Goal: Task Accomplishment & Management: Manage account settings

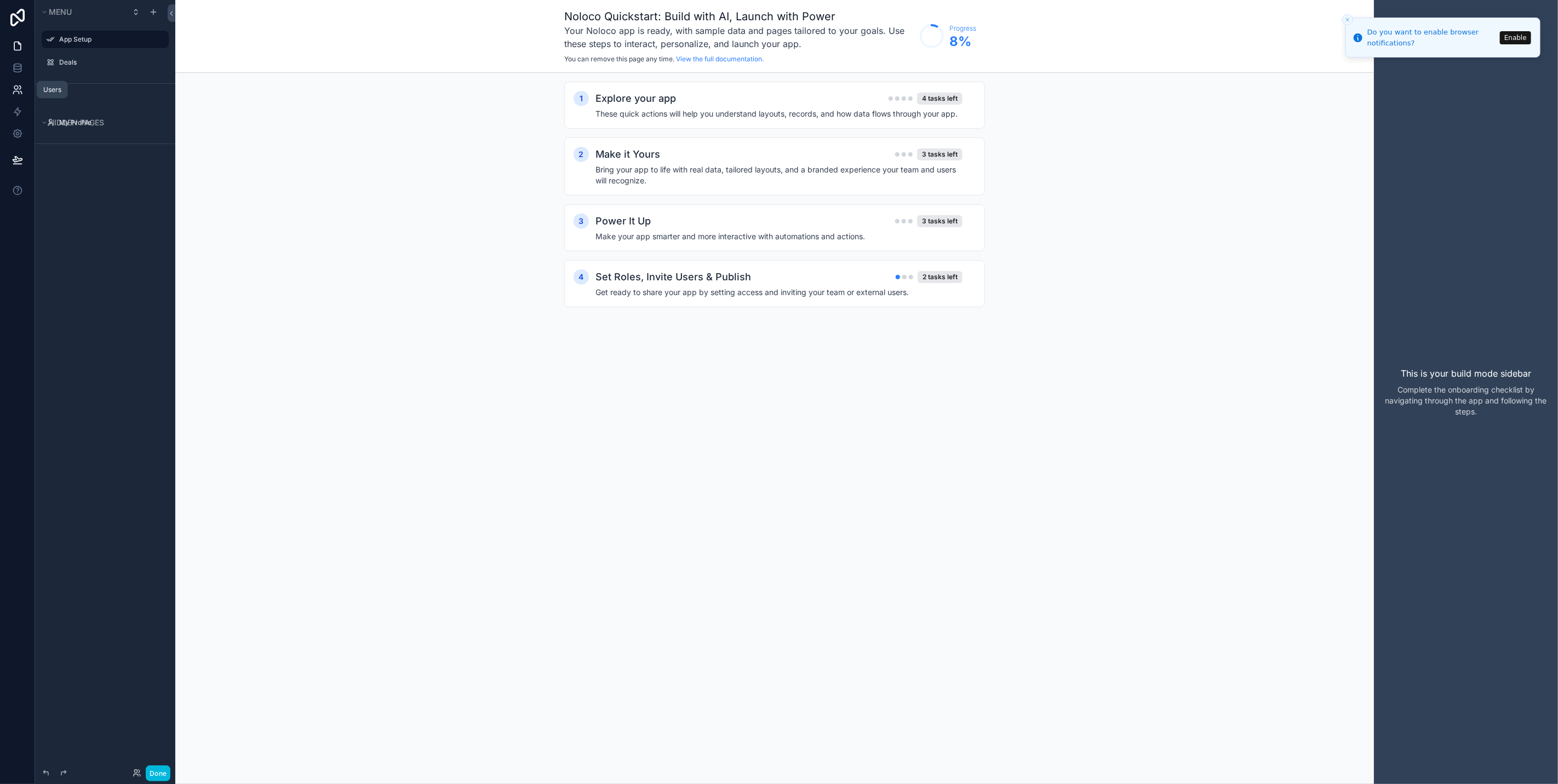
click at [21, 90] on icon at bounding box center [18, 89] width 11 height 11
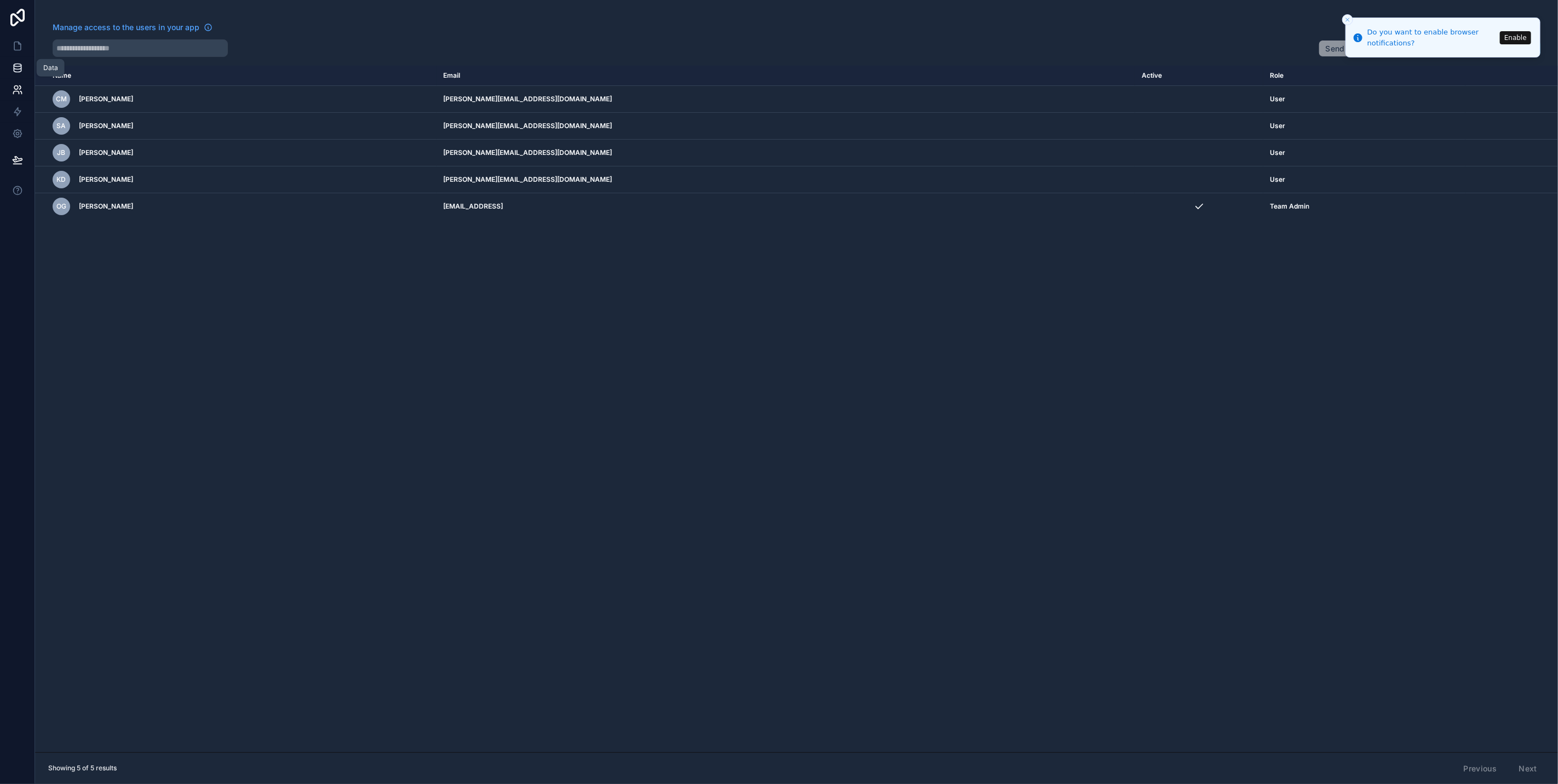
click at [19, 57] on link at bounding box center [17, 68] width 34 height 22
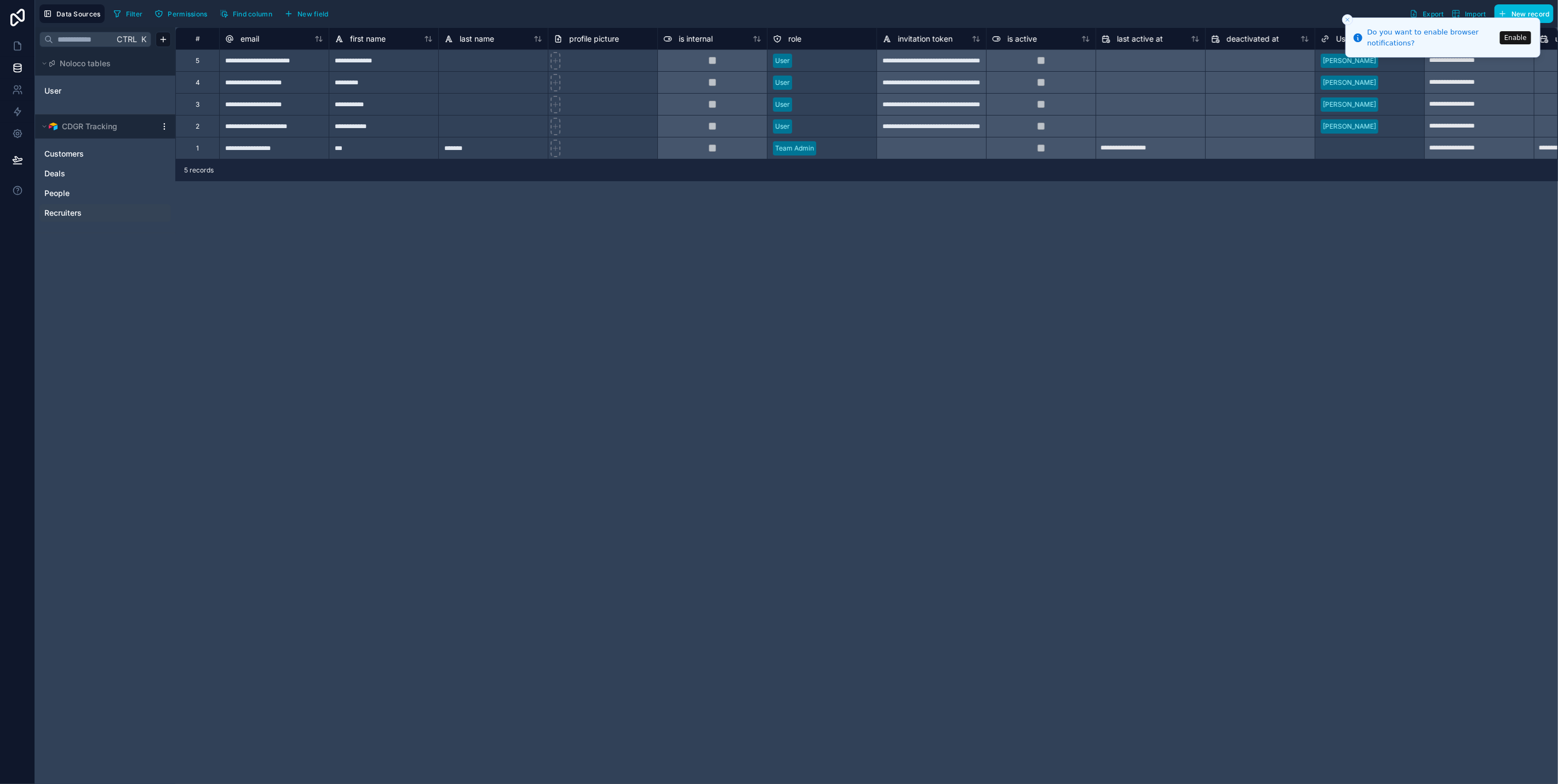
click at [102, 210] on link "Recruiters" at bounding box center [94, 213] width 100 height 11
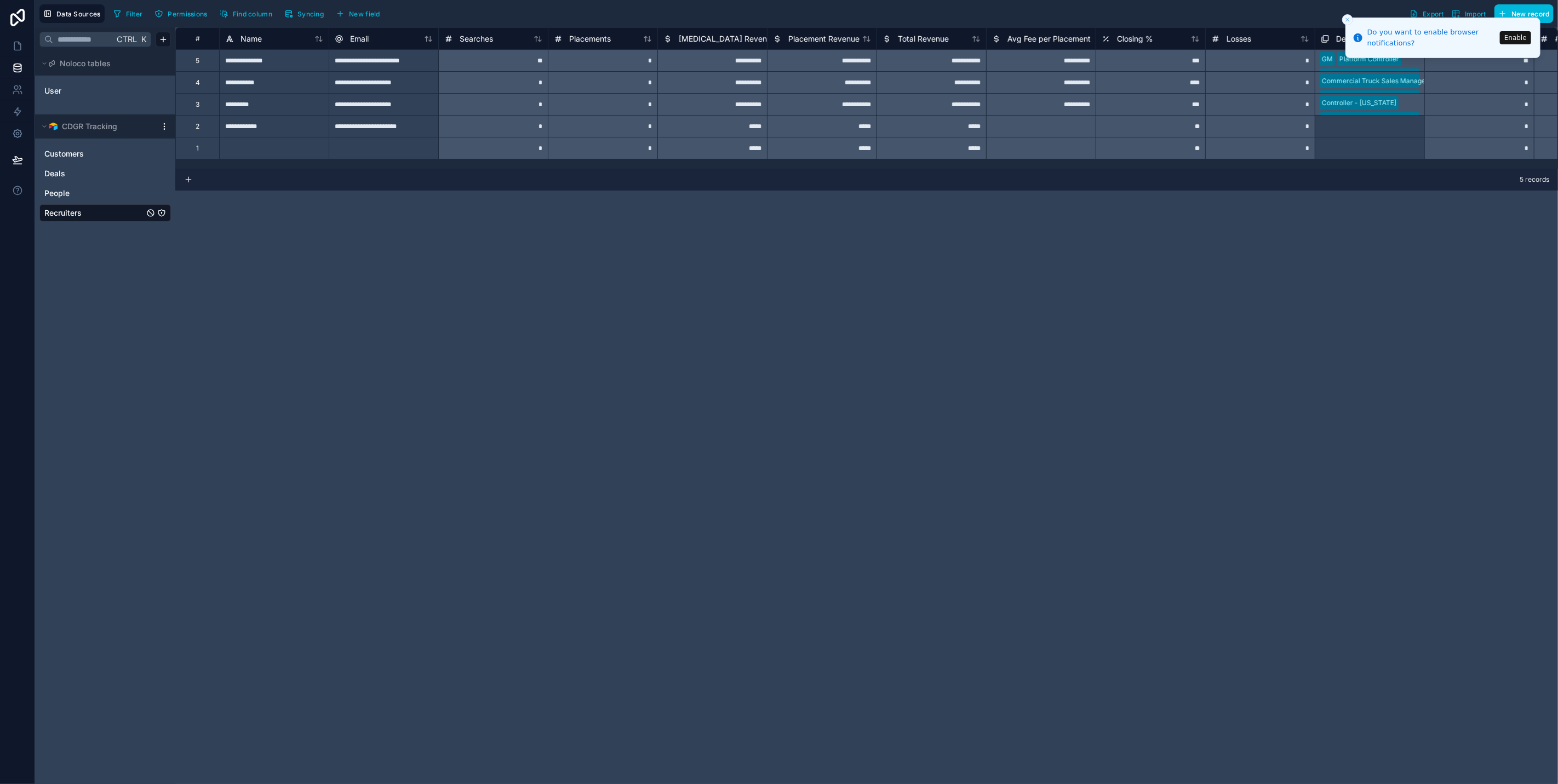
click at [1346, 16] on icon "Close toast" at bounding box center [1348, 19] width 7 height 7
click at [293, 154] on div at bounding box center [273, 147] width 109 height 22
click at [299, 15] on span "Syncing" at bounding box center [310, 14] width 26 height 8
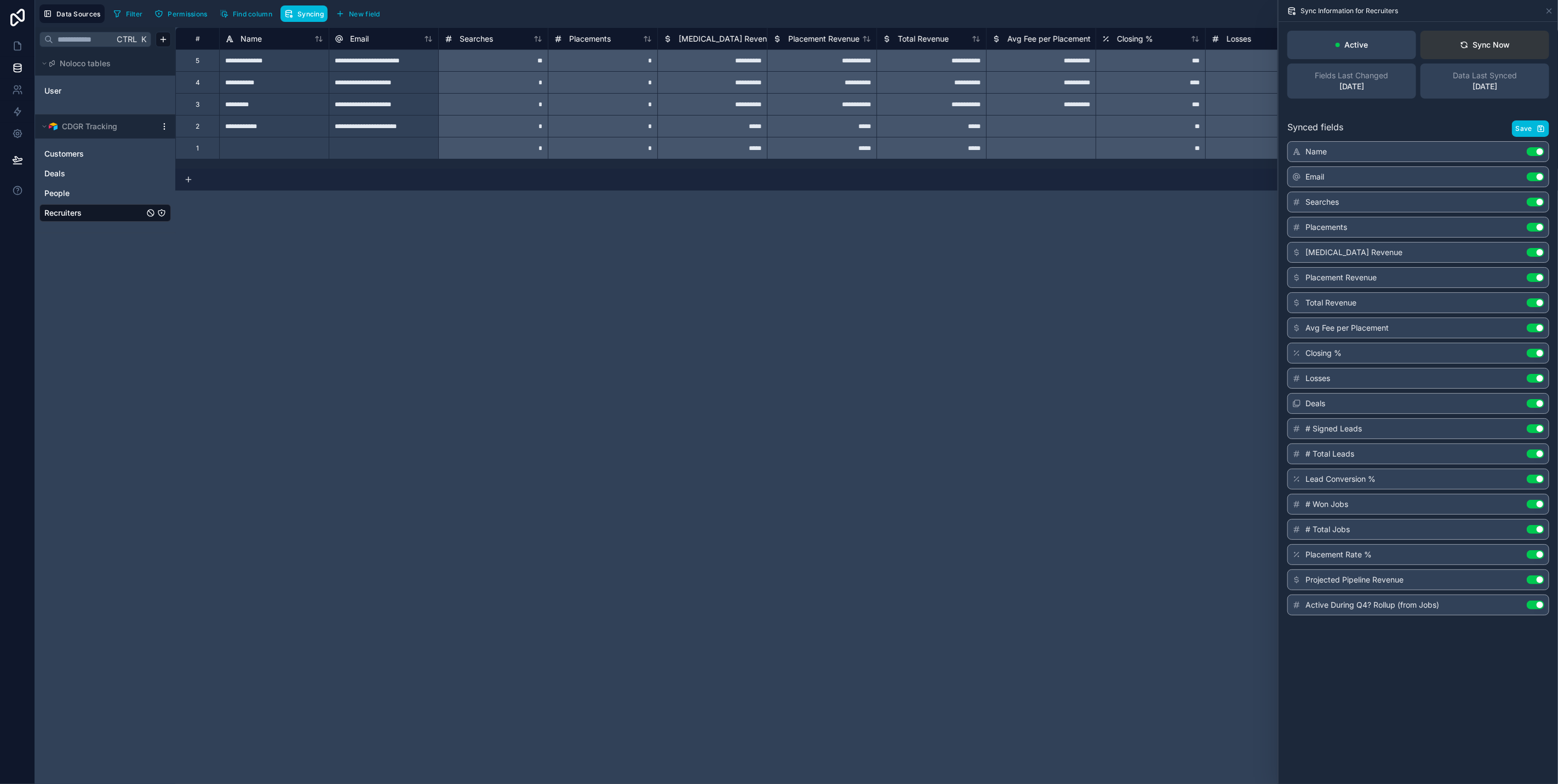
click at [1491, 39] on div "Sync Now" at bounding box center [1485, 45] width 50 height 11
click at [68, 91] on link "User" at bounding box center [88, 91] width 89 height 11
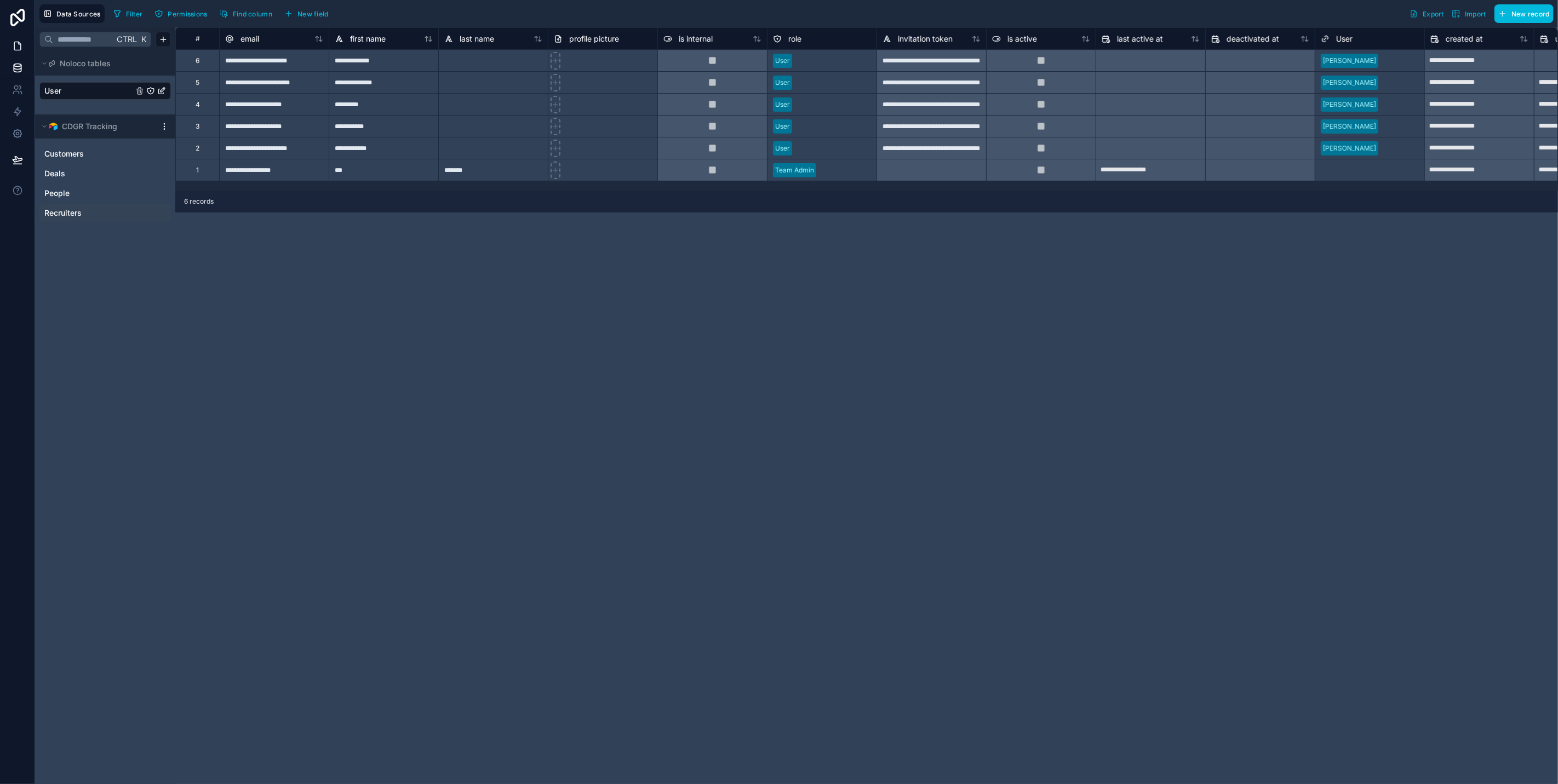
click at [24, 41] on link at bounding box center [17, 46] width 34 height 22
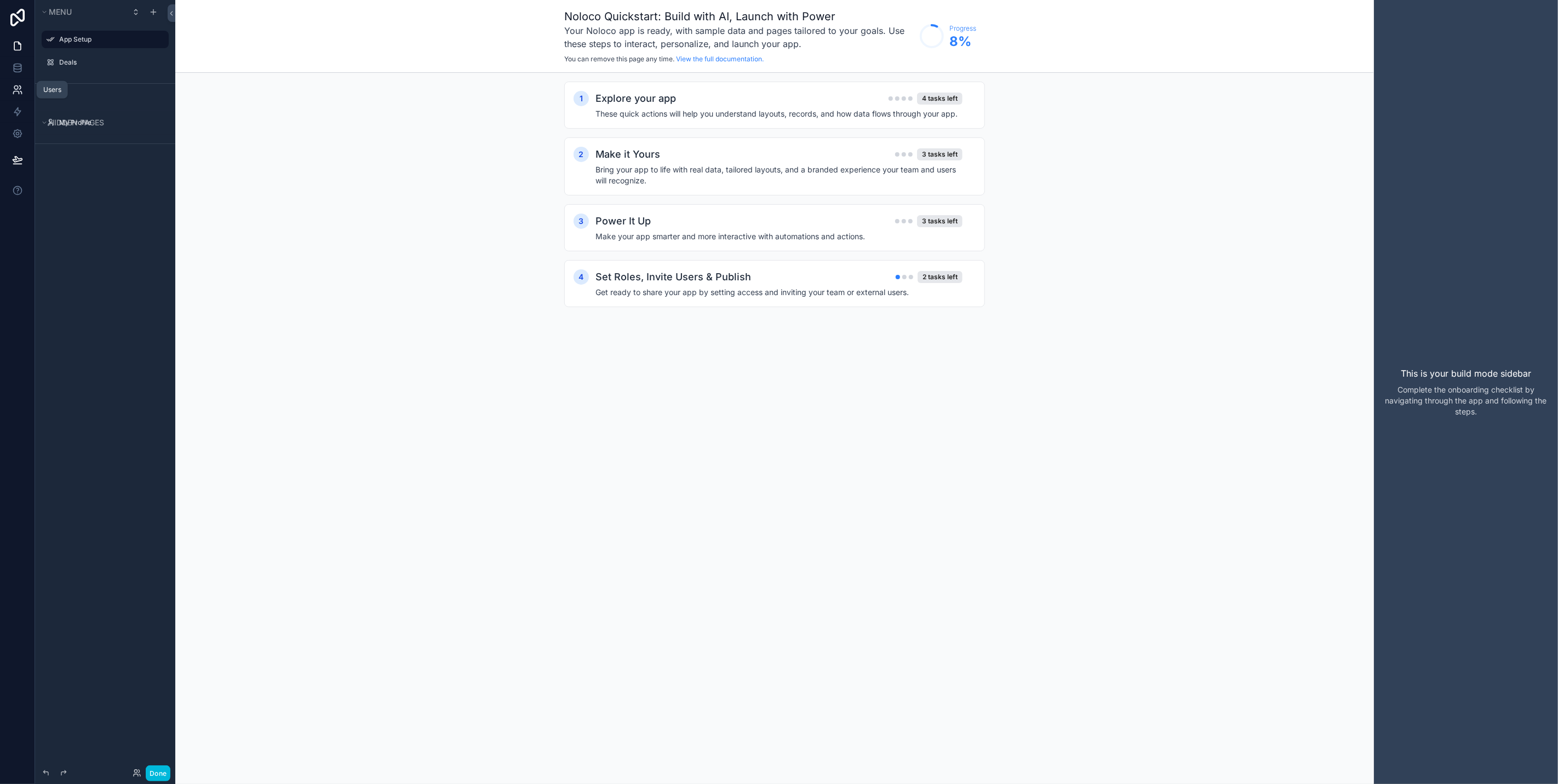
click at [8, 80] on link at bounding box center [17, 89] width 34 height 22
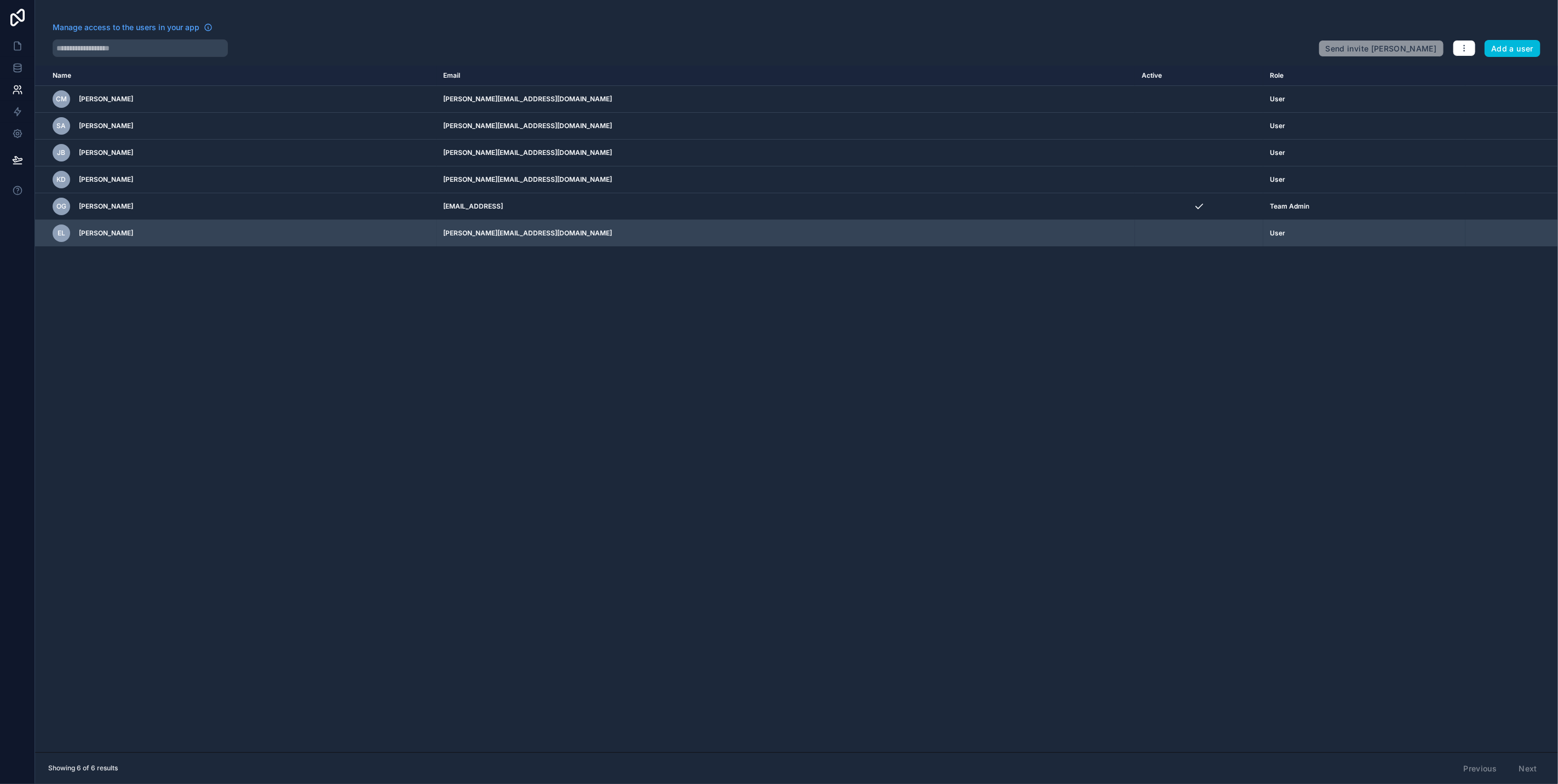
click at [116, 233] on span "[PERSON_NAME]" at bounding box center [106, 233] width 54 height 8
click at [0, 0] on icon "scrollable content" at bounding box center [0, 0] width 0 height 0
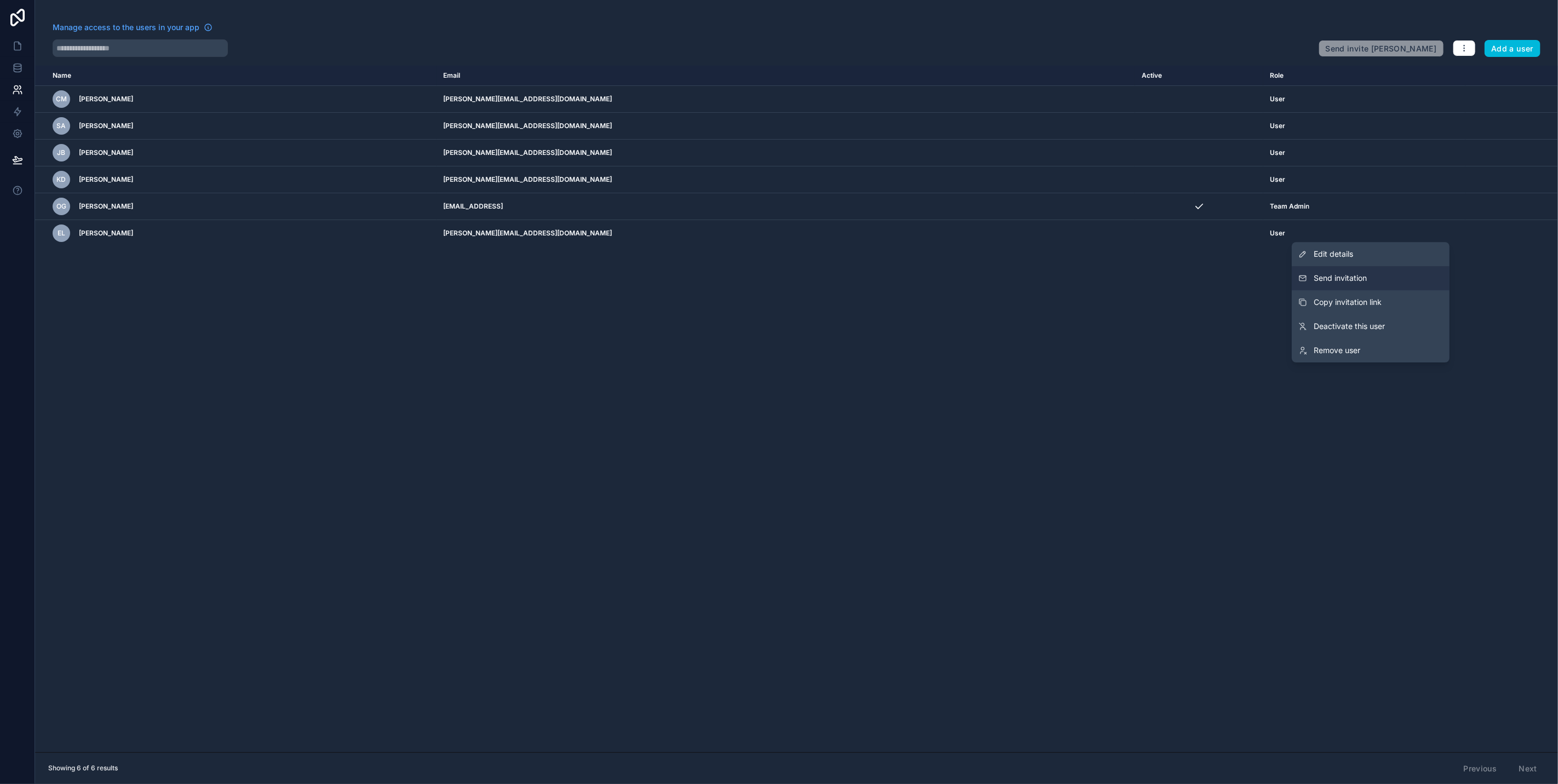
click at [1383, 285] on button "Send invitation" at bounding box center [1371, 278] width 158 height 24
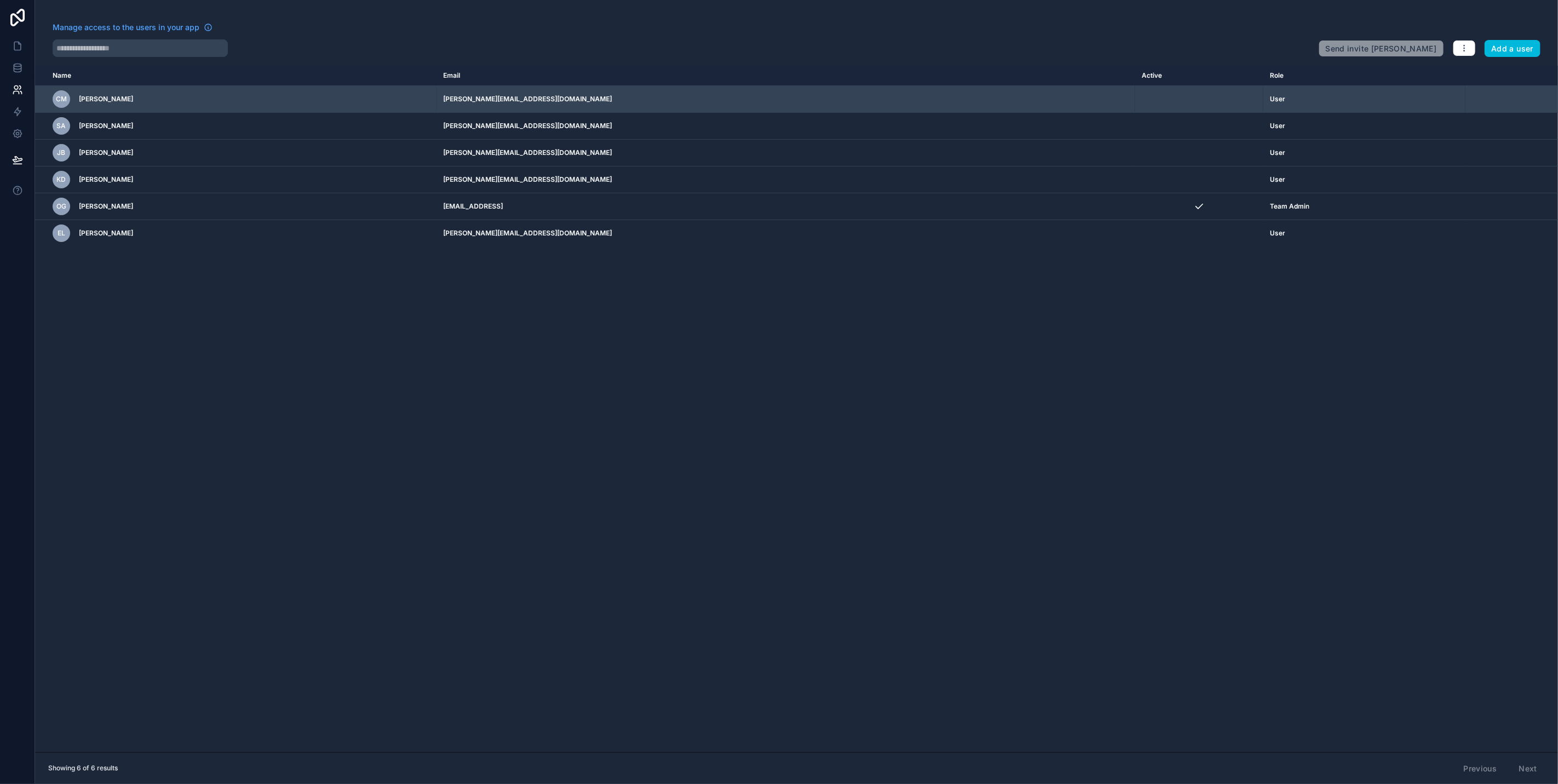
click at [47, 94] on td "CM [PERSON_NAME]" at bounding box center [236, 99] width 402 height 27
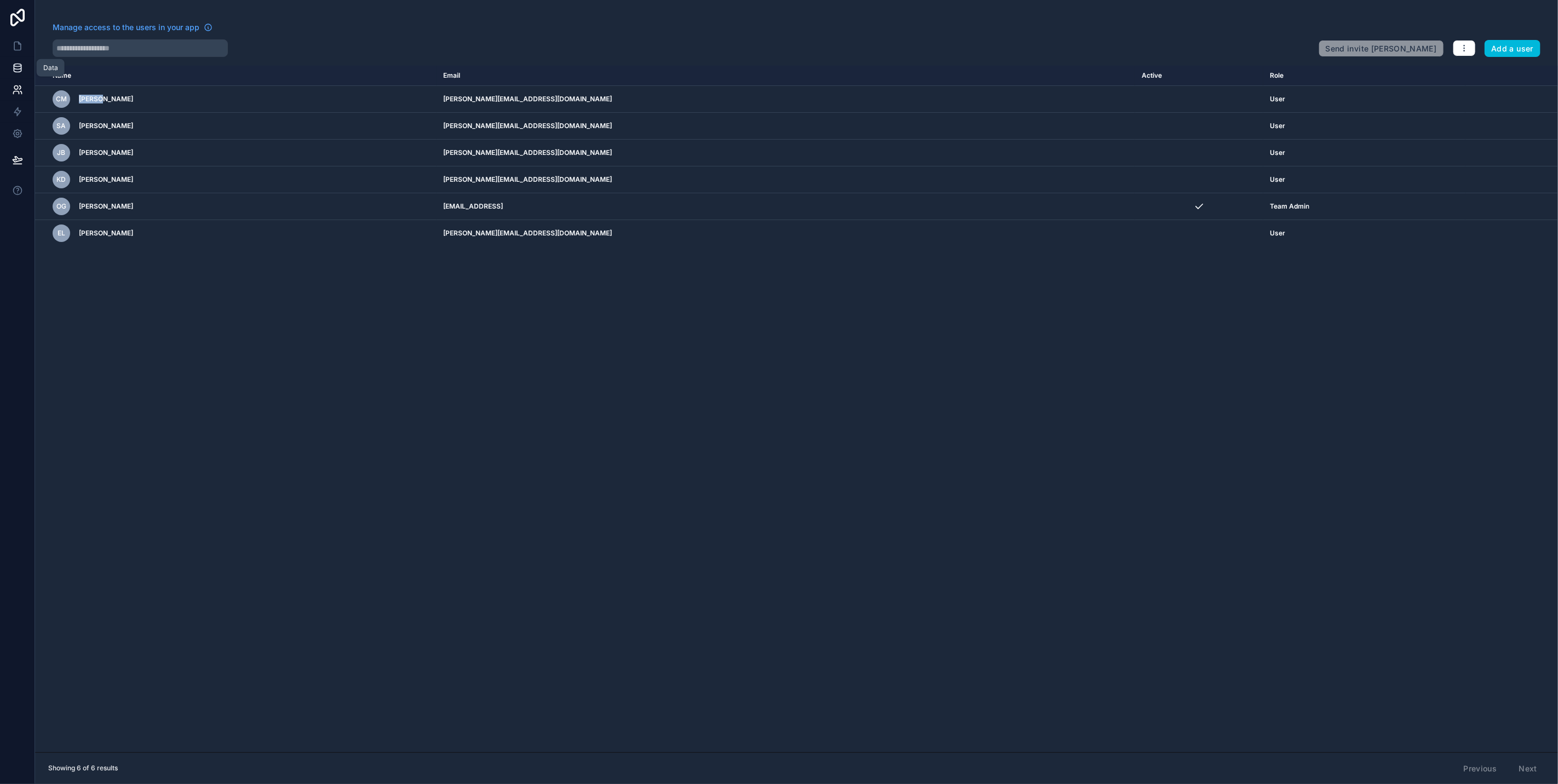
click at [10, 68] on link at bounding box center [17, 68] width 34 height 22
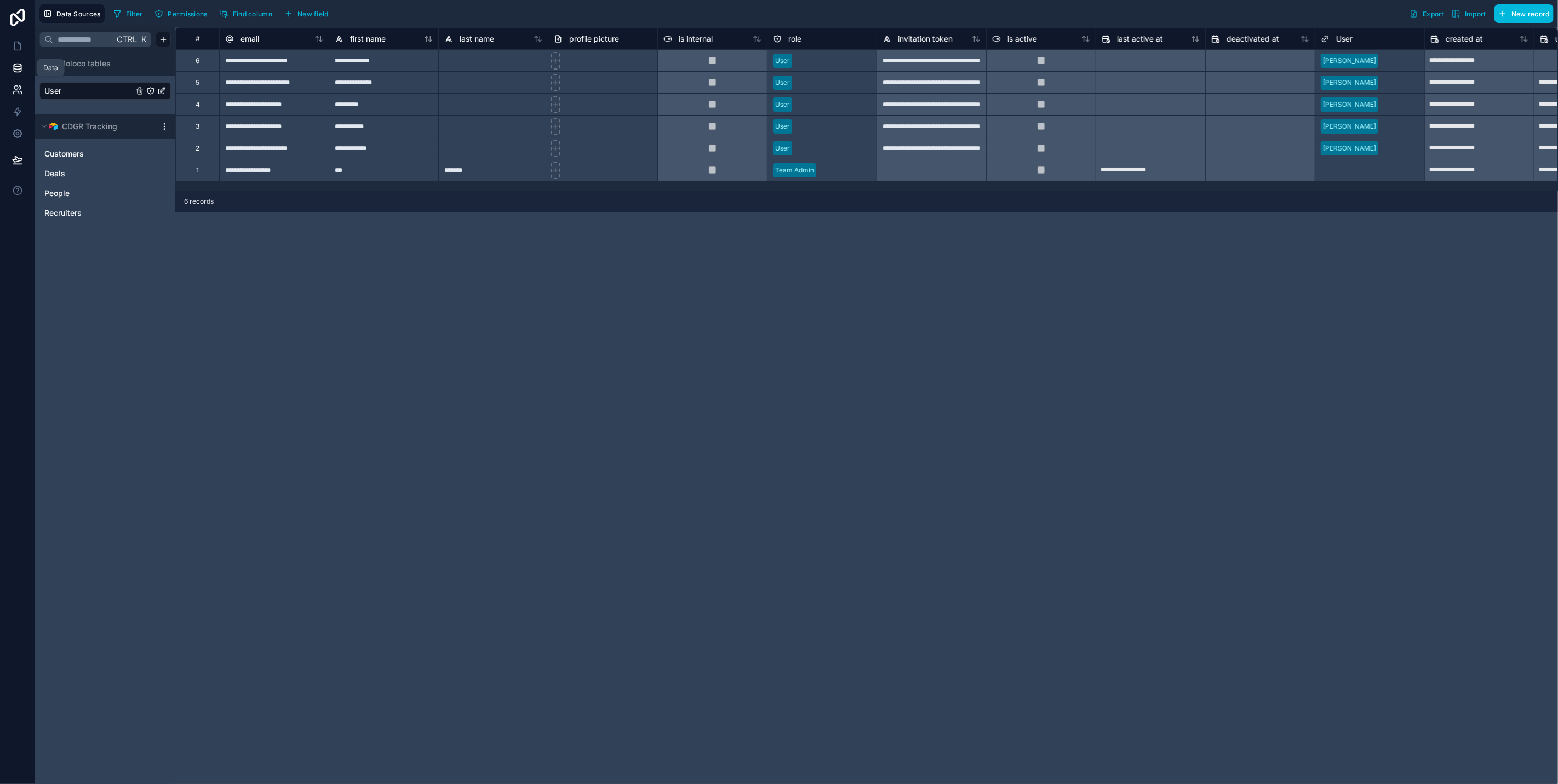
click at [18, 88] on icon at bounding box center [18, 89] width 11 height 11
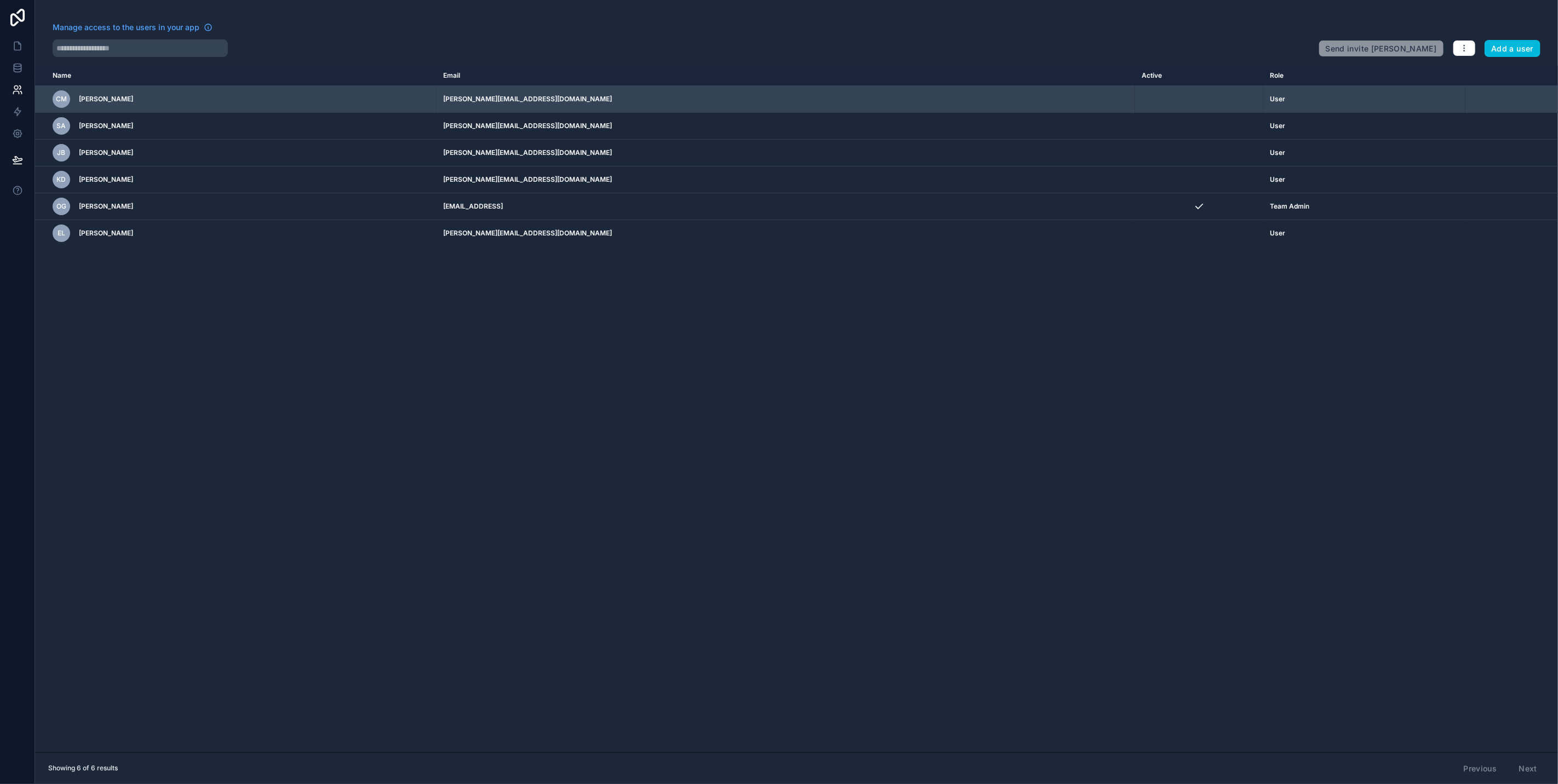
click at [934, 106] on td "[PERSON_NAME][EMAIL_ADDRESS][DOMAIN_NAME]" at bounding box center [786, 99] width 699 height 27
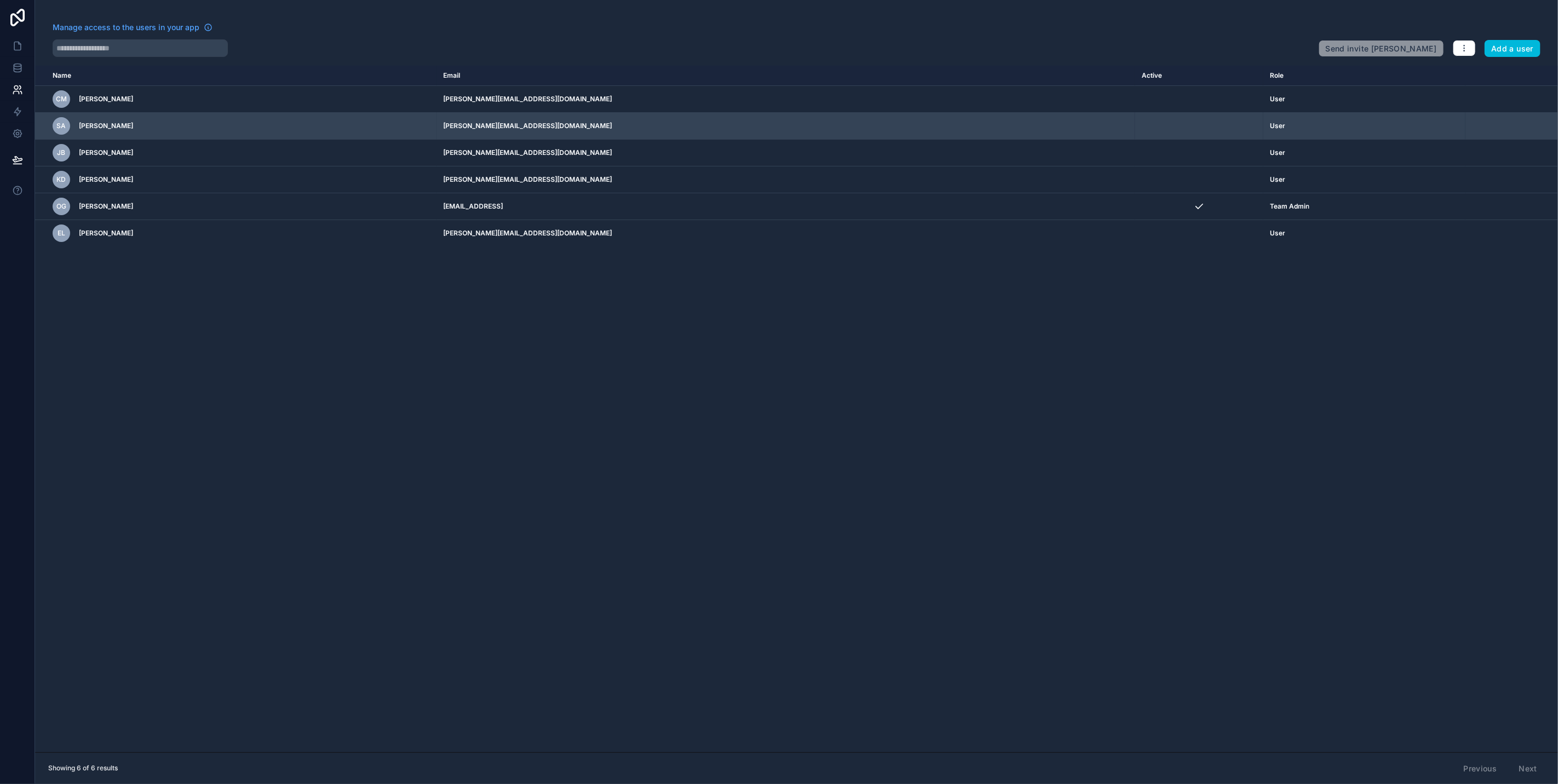
click at [891, 128] on td "[PERSON_NAME][EMAIL_ADDRESS][DOMAIN_NAME]" at bounding box center [786, 126] width 699 height 27
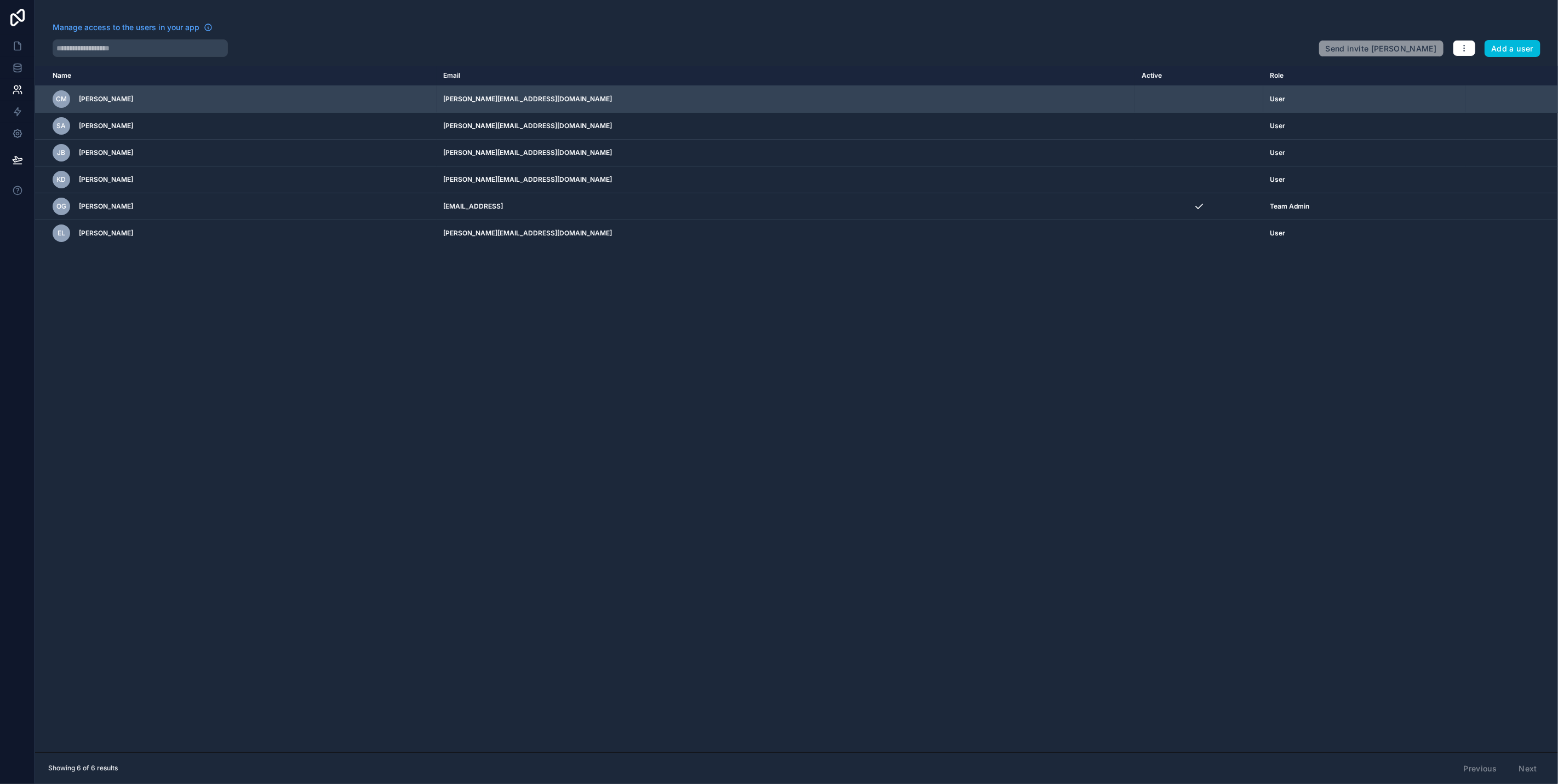
click at [829, 94] on td "[PERSON_NAME][EMAIL_ADDRESS][DOMAIN_NAME]" at bounding box center [786, 99] width 699 height 27
